Goal: Entertainment & Leisure: Consume media (video, audio)

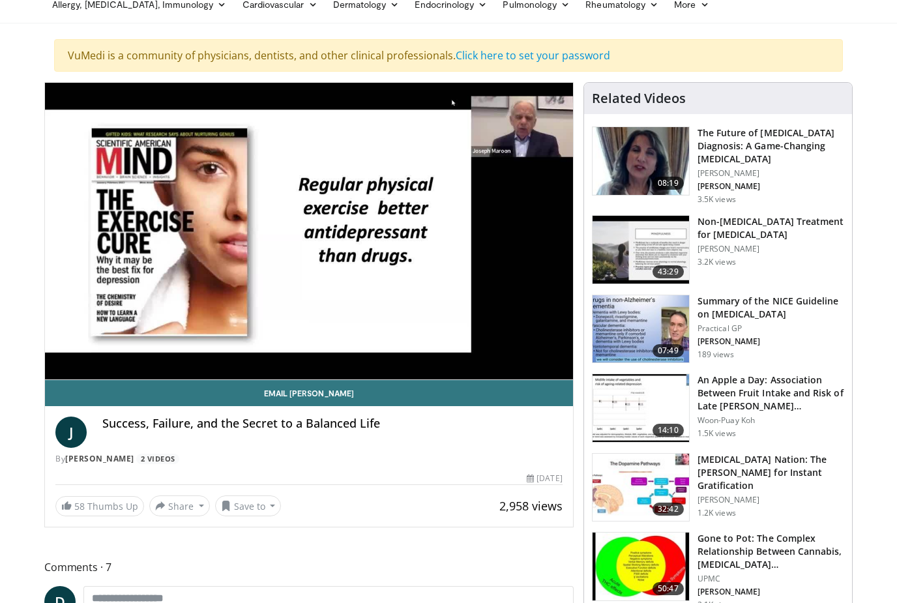
scroll to position [59, 0]
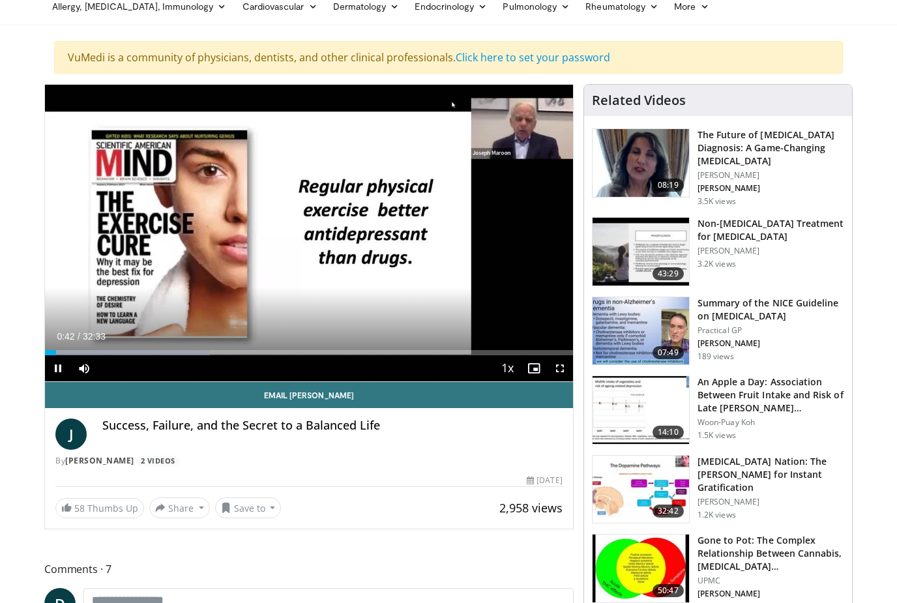
click at [523, 340] on div "Current Time 0:42 / Duration 32:33" at bounding box center [309, 337] width 528 height 12
click at [540, 349] on div "Loaded : 31.22%" at bounding box center [309, 349] width 528 height 12
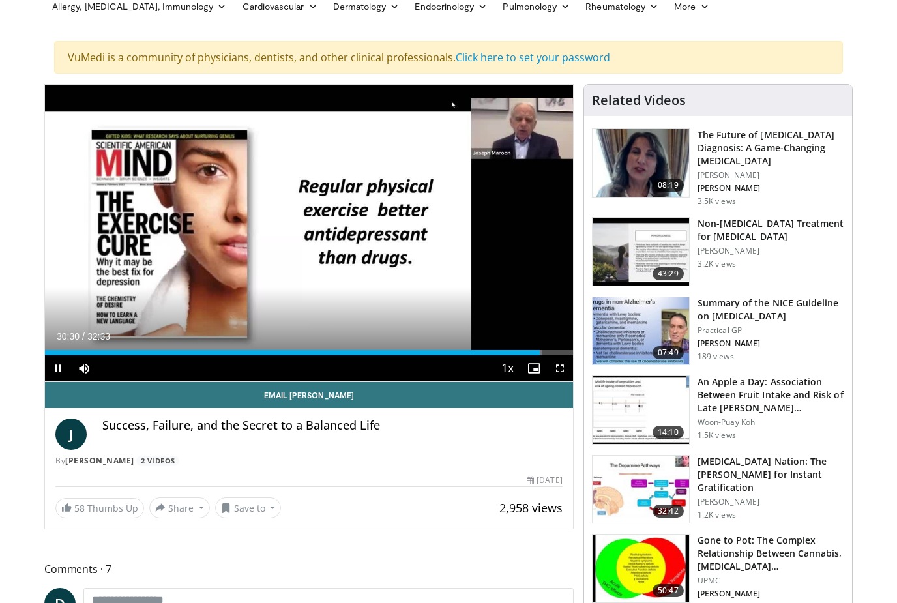
click at [555, 355] on div "Loaded : 94.17%" at bounding box center [309, 352] width 528 height 5
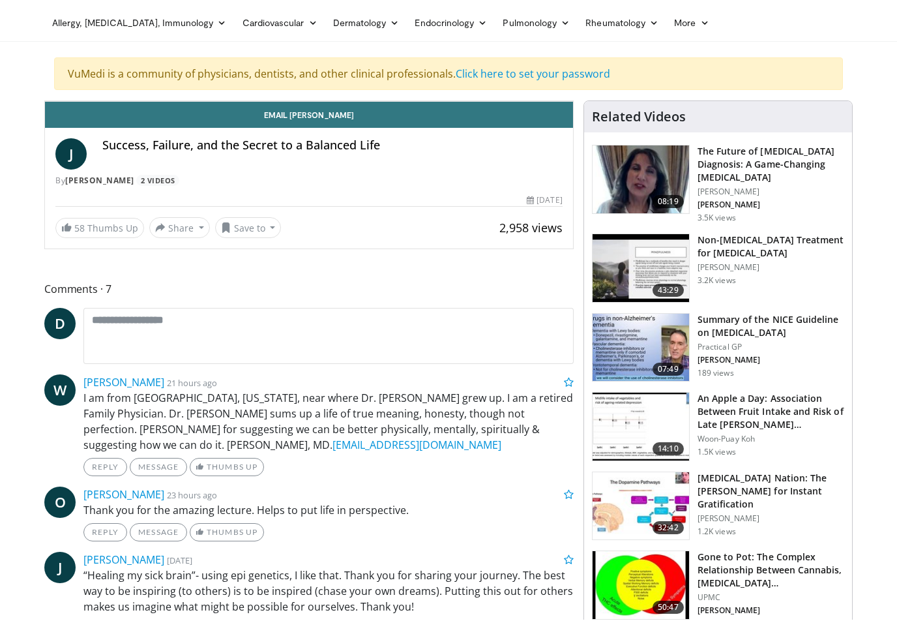
scroll to position [16, 0]
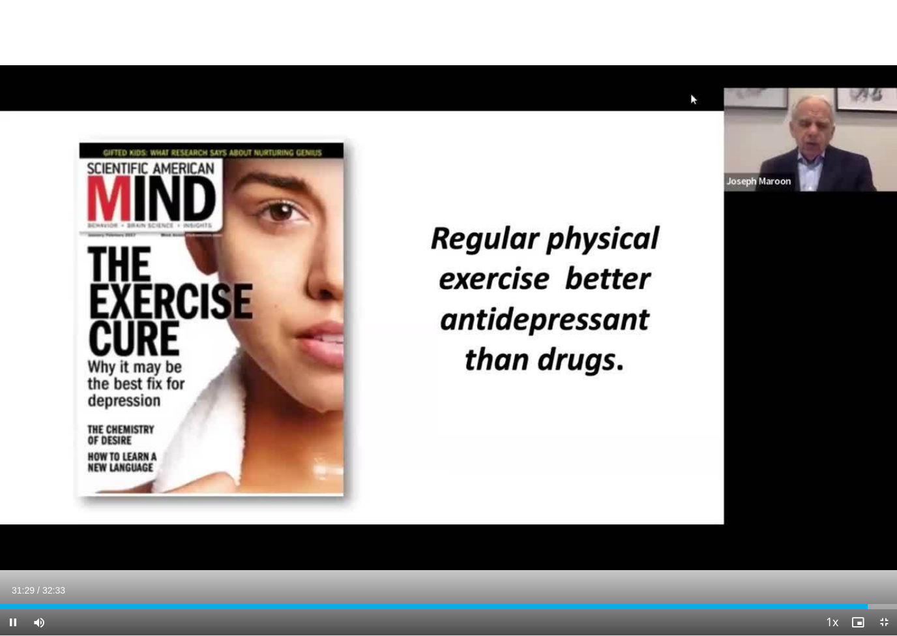
click at [190, 544] on div "10 seconds Tap to unmute" at bounding box center [448, 317] width 897 height 635
click at [428, 576] on div "10 seconds Tap to unmute" at bounding box center [448, 317] width 897 height 635
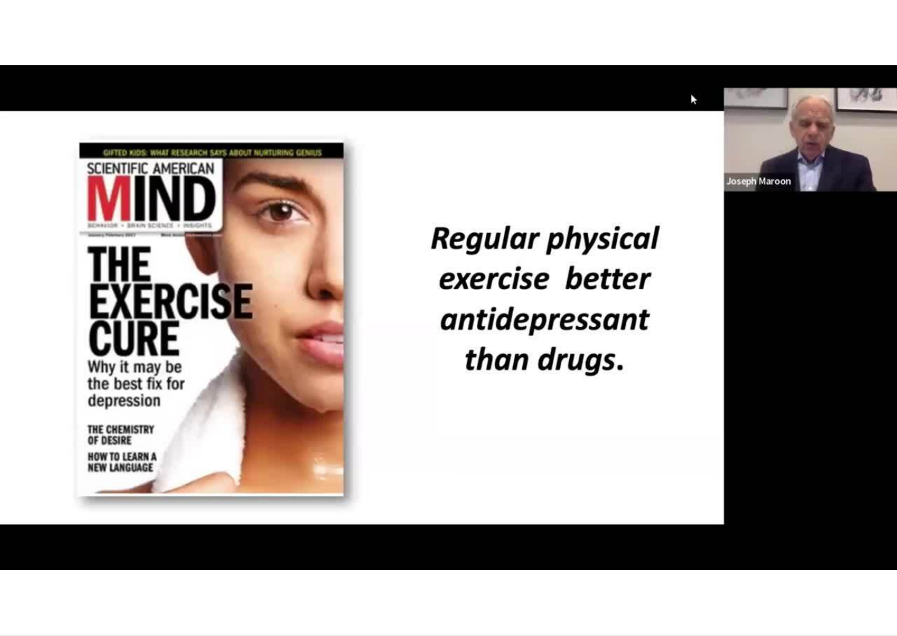
click at [43, 602] on html "Specialties Adult & Family Medicine Allergy, [MEDICAL_DATA], Immunology Anesthe…" at bounding box center [448, 302] width 897 height 636
click at [333, 366] on div "10 seconds Tap to unmute" at bounding box center [448, 317] width 897 height 635
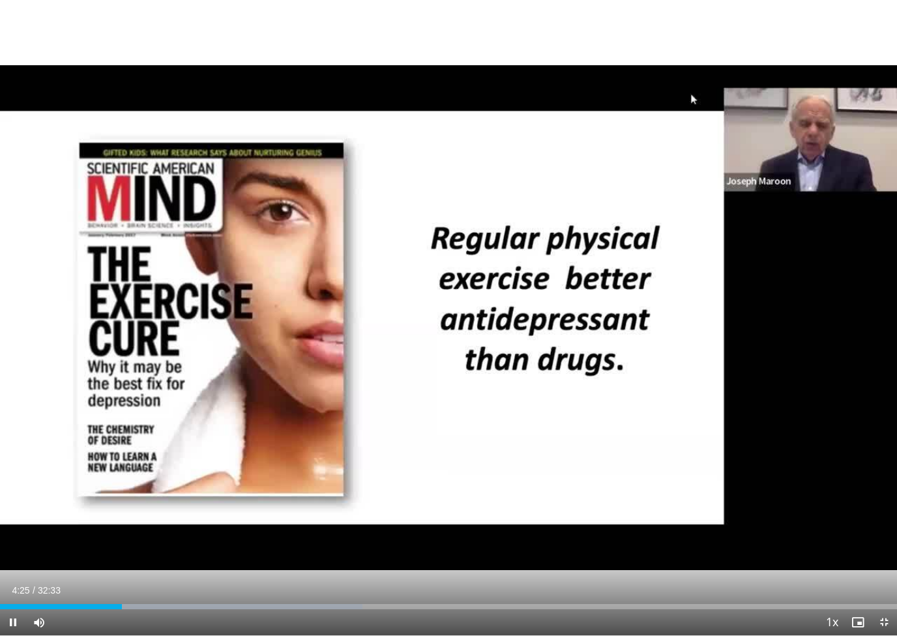
click at [39, 32] on div "10 seconds Tap to unmute" at bounding box center [448, 317] width 897 height 635
click at [464, 446] on div "10 seconds Tap to unmute" at bounding box center [448, 317] width 897 height 635
click at [439, 602] on div "Current Time 4:27 / Duration 32:33 Play Skip Backward Skip Forward Mute Loaded …" at bounding box center [448, 622] width 897 height 26
